Goal: Communication & Community: Answer question/provide support

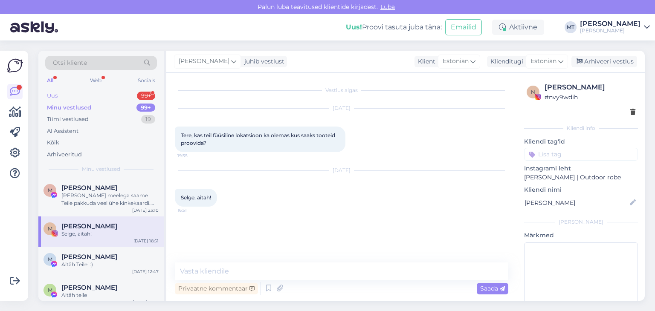
click at [54, 94] on div "Uus" at bounding box center [52, 96] width 11 height 9
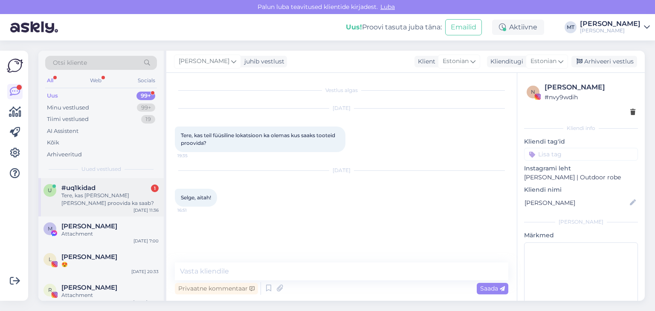
click at [107, 202] on div "Tere, kas [PERSON_NAME] [PERSON_NAME] proovida ka saab?" at bounding box center [109, 199] width 97 height 15
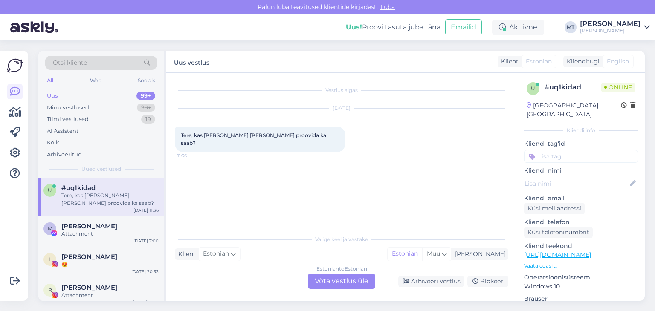
click at [351, 281] on div "Estonian to Estonian Võta vestlus üle" at bounding box center [341, 281] width 67 height 15
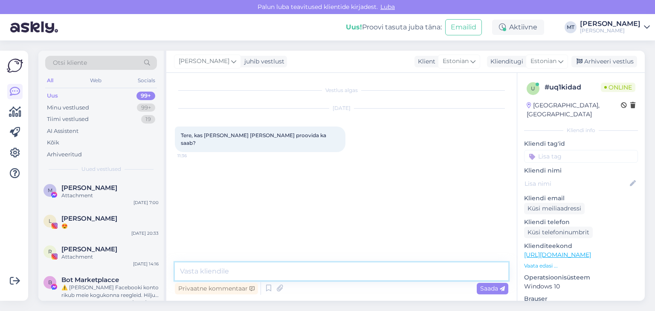
click at [241, 273] on textarea at bounding box center [341, 272] width 333 height 18
type textarea "Tere! Aitäh, et kirjutasite."
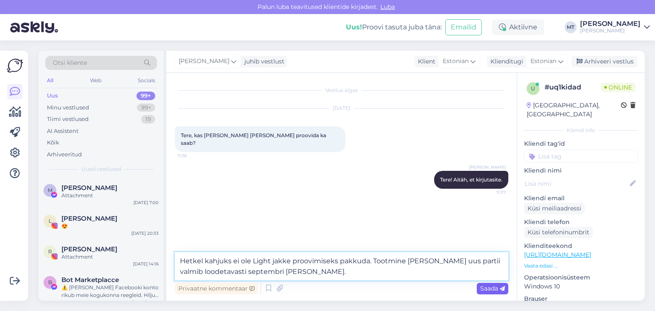
type textarea "Hetkel kahjuks ei ole Light jakke proovimiseks pakkuda. Tootmine [PERSON_NAME] …"
click at [489, 289] on span "Saada" at bounding box center [492, 289] width 25 height 8
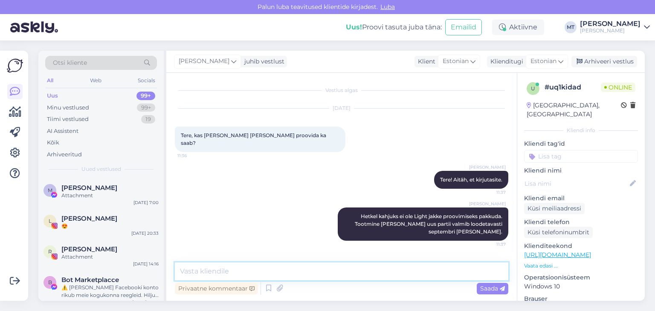
click at [314, 273] on textarea at bounding box center [341, 272] width 333 height 18
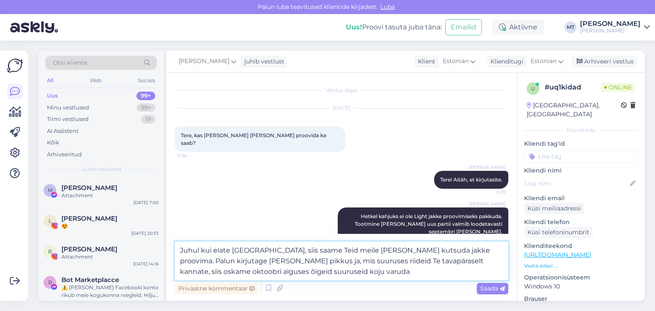
click at [298, 272] on textarea "Juhul kui elate [GEOGRAPHIC_DATA], siis saame Teid meile [PERSON_NAME] kutsuda …" at bounding box center [341, 261] width 333 height 39
click at [353, 272] on textarea "Juhul kui elate [GEOGRAPHIC_DATA], siis saame Teid meile [PERSON_NAME] kutsuda …" at bounding box center [341, 261] width 333 height 39
drag, startPoint x: 300, startPoint y: 253, endPoint x: 277, endPoint y: 253, distance: 22.6
click at [277, 253] on textarea "Juhul kui elate [GEOGRAPHIC_DATA], siis saame Teid meile [PERSON_NAME] kutsuda …" at bounding box center [341, 261] width 333 height 39
drag, startPoint x: 458, startPoint y: 249, endPoint x: 433, endPoint y: 255, distance: 25.9
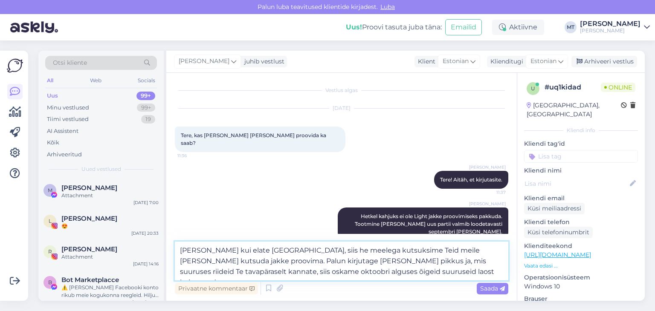
click at [433, 255] on textarea "[PERSON_NAME] kui elate [GEOGRAPHIC_DATA], siis he meelega kutsuksime Teid meil…" at bounding box center [341, 261] width 333 height 39
type textarea "Juhul kui elate [GEOGRAPHIC_DATA], siis he meelega kutsuksime Teid meile [PERSO…"
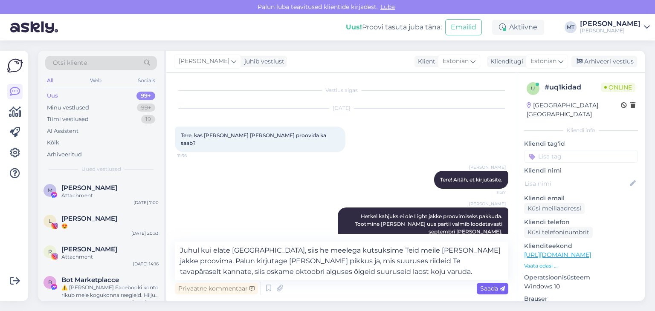
click at [483, 288] on span "Saada" at bounding box center [492, 289] width 25 height 8
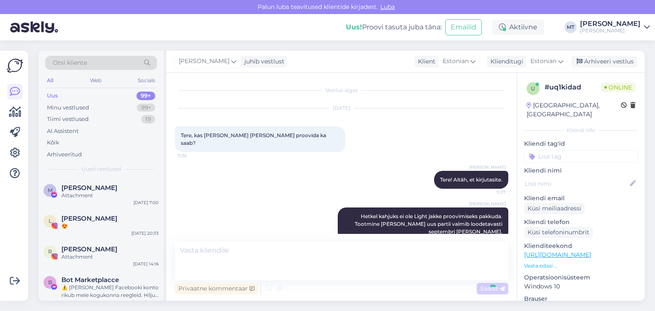
scroll to position [48, 0]
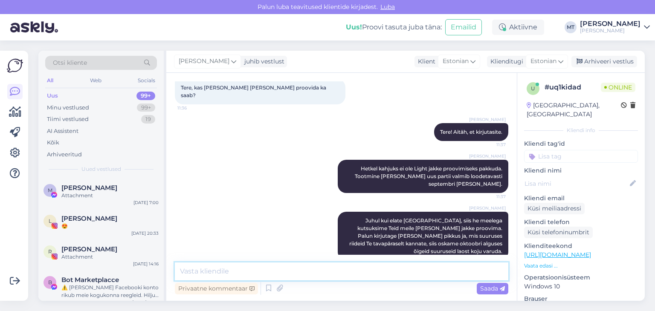
click at [264, 268] on textarea at bounding box center [341, 272] width 333 height 18
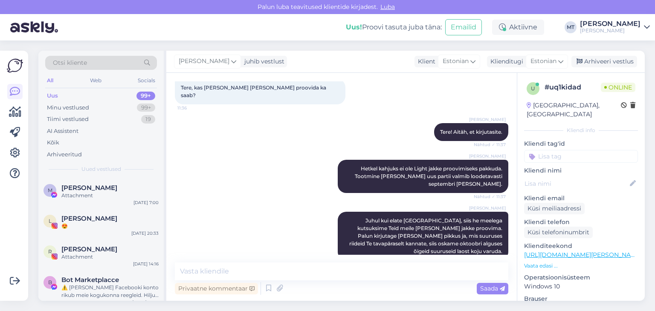
scroll to position [123, 0]
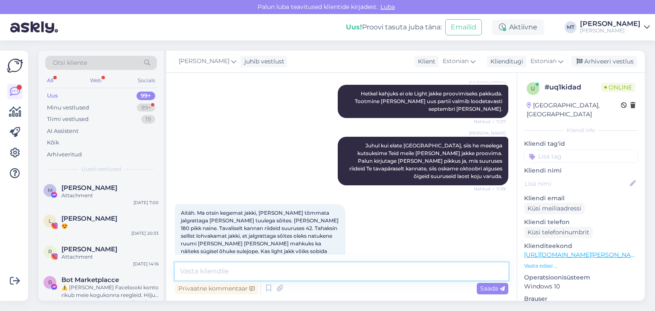
click at [207, 272] on textarea at bounding box center [341, 272] width 333 height 18
type textarea "K"
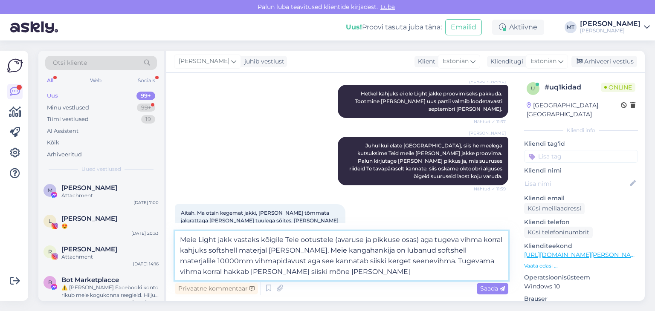
drag, startPoint x: 309, startPoint y: 272, endPoint x: 177, endPoint y: 271, distance: 131.4
click at [177, 271] on textarea "Meie Light jakk vastaks kõigile Teie ootustele (avaruse ja pikkuse osas) aga tu…" at bounding box center [341, 255] width 333 height 49
click at [336, 240] on textarea "Meie Light jakk vastaks kõigile Teie ootustele (avaruse ja pikkuse osas) aga tu…" at bounding box center [341, 255] width 333 height 49
click at [259, 239] on textarea "Meie Light jakk vastaks kõigile Teie ootustele (tuule pidavuse, avaruse ja pikk…" at bounding box center [341, 255] width 333 height 49
click at [469, 252] on textarea "Meie Light jakk vastab kõigile Teie ootustele (tuule pidavuse, avaruse ja pikku…" at bounding box center [341, 255] width 333 height 49
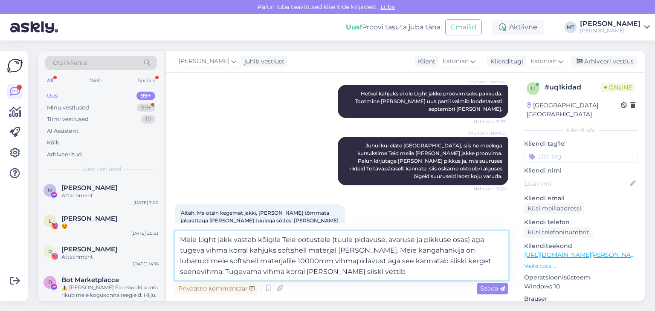
click at [341, 268] on textarea "Meie Light jakk vastab kõigile Teie ootustele (tuule pidavuse, avaruse ja pikku…" at bounding box center [341, 255] width 333 height 49
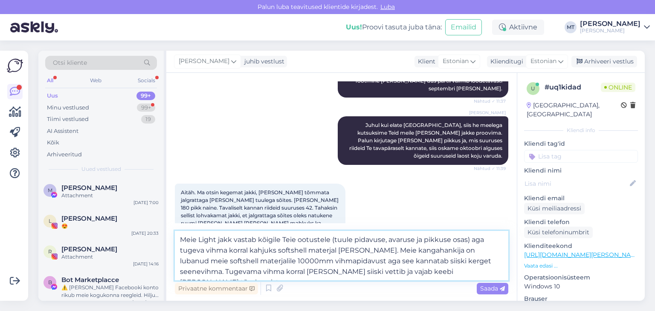
scroll to position [154, 0]
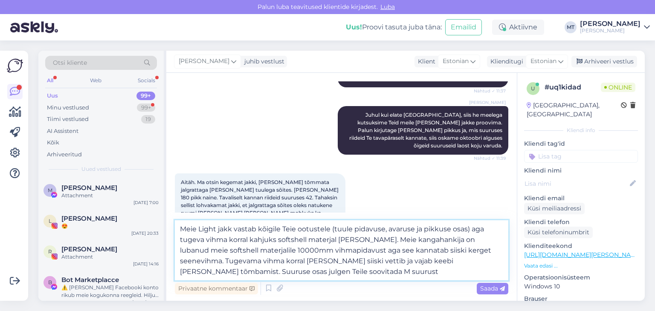
type textarea "Meie Light jakk vastab kõigile Teie ootustele (tuule pidavuse, avaruse ja pikku…"
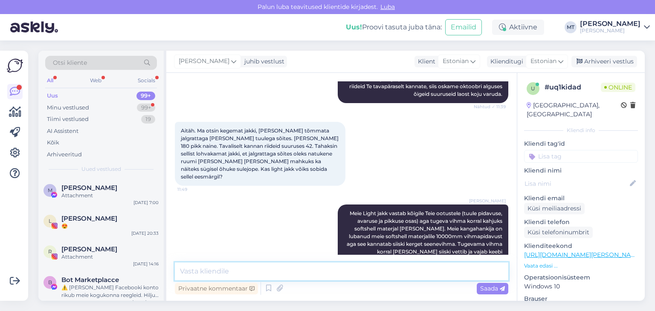
scroll to position [242, 0]
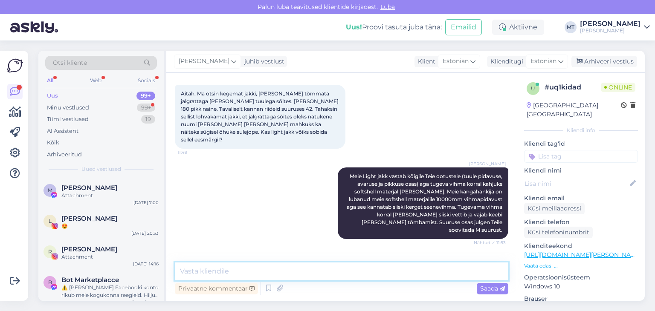
click at [206, 272] on textarea at bounding box center [341, 272] width 333 height 18
type textarea "Aitäh, et kirjutasite!"
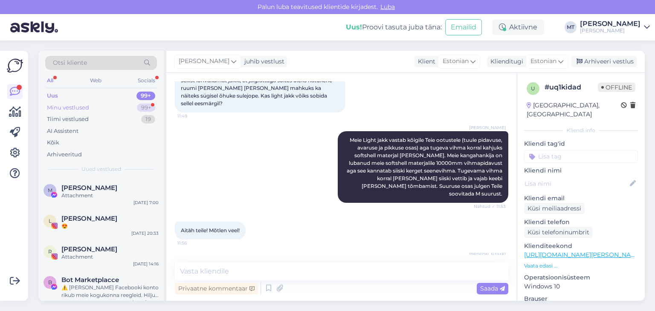
click at [52, 106] on div "Minu vestlused" at bounding box center [68, 108] width 42 height 9
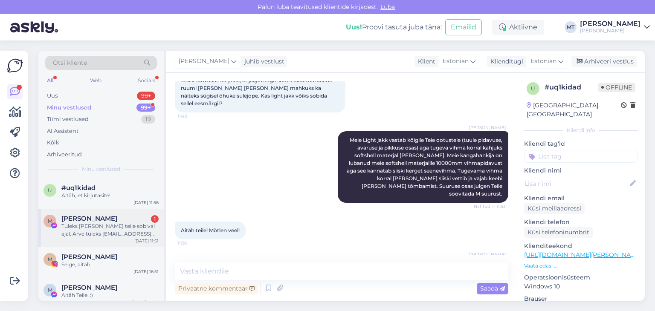
click at [101, 224] on div "Tuleks [PERSON_NAME] teile sobival ajal. Arve tuleks [EMAIL_ADDRESS][PERSON_NAM…" at bounding box center [109, 230] width 97 height 15
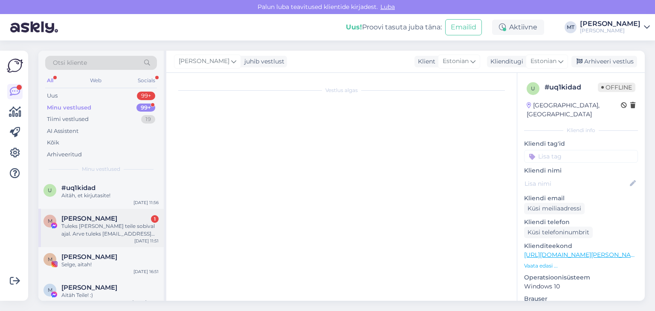
scroll to position [1644, 0]
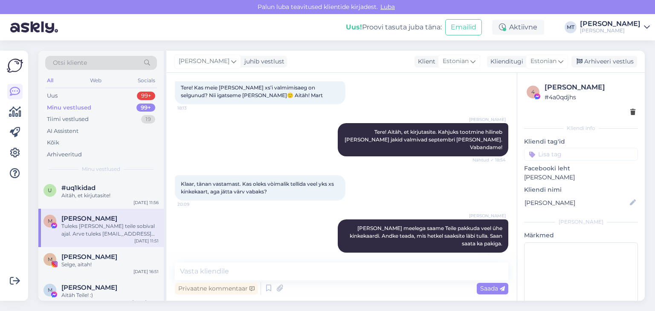
drag, startPoint x: 322, startPoint y: 237, endPoint x: 284, endPoint y: 244, distance: 37.7
click at [284, 290] on div "Tuleks [PERSON_NAME] teile sobival ajal. Arve tuleks [EMAIL_ADDRESS][PERSON_NAM…" at bounding box center [260, 306] width 171 height 33
copy span "[PERSON_NAME]"
